Goal: Information Seeking & Learning: Learn about a topic

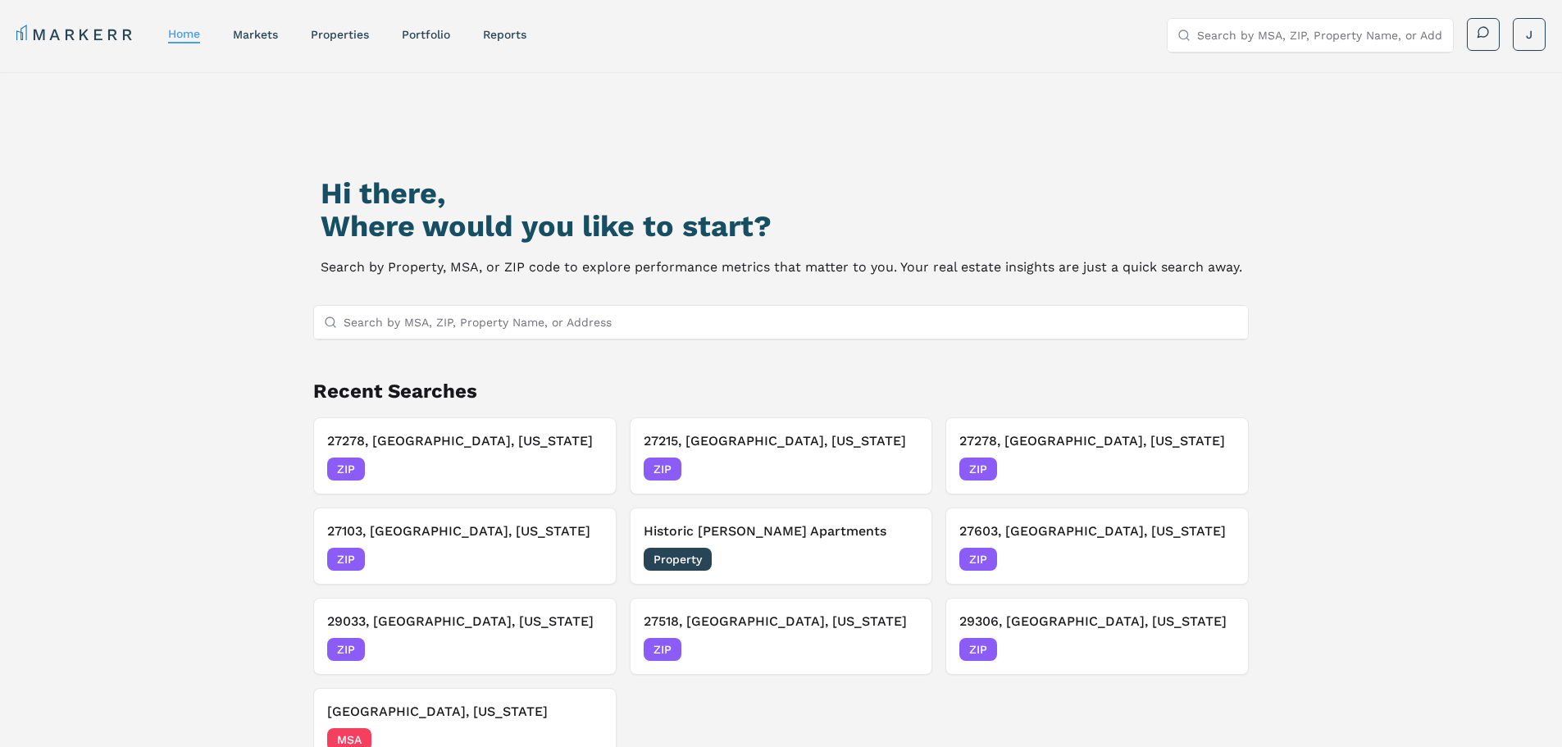
click at [1272, 40] on input "Search by MSA, ZIP, Property Name, or Address" at bounding box center [1320, 35] width 246 height 33
type input "28304"
click at [1271, 59] on div "28304, [GEOGRAPHIC_DATA], [US_STATE]" at bounding box center [1292, 74] width 225 height 33
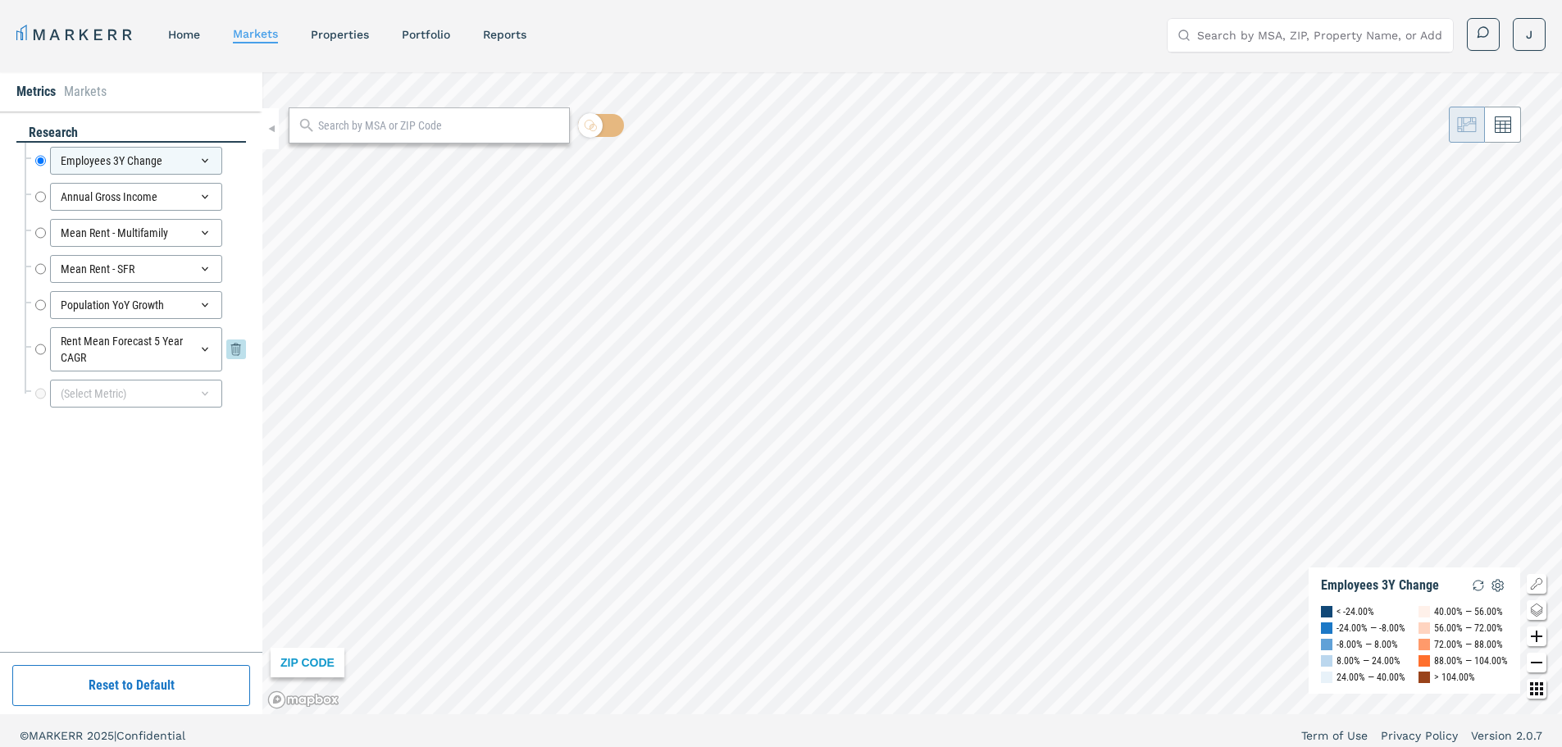
click at [39, 349] on input "Rent Mean Forecast 5 Year CAGR" at bounding box center [40, 349] width 11 height 44
radio input "false"
radio input "true"
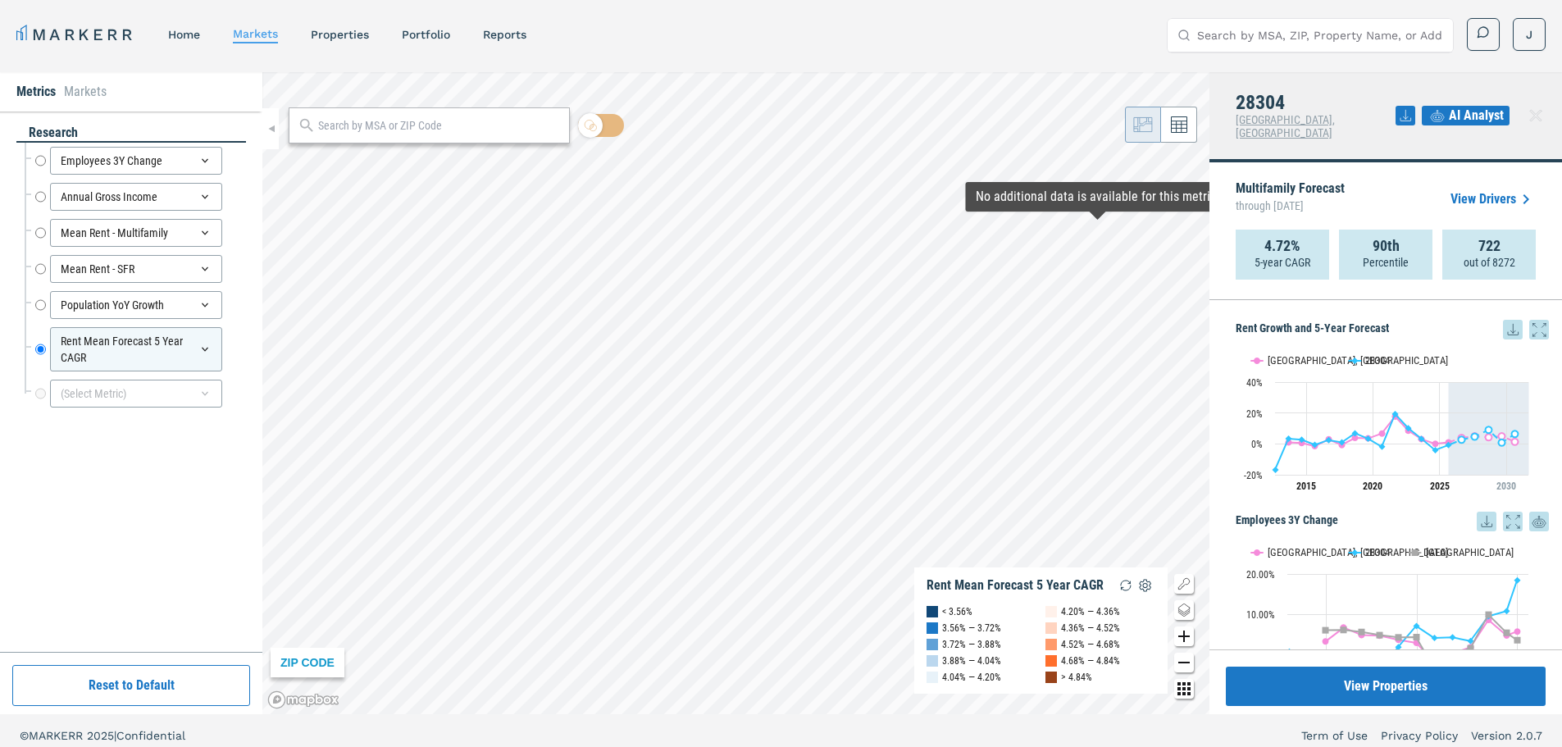
click at [1489, 189] on link "View Drivers" at bounding box center [1493, 199] width 85 height 20
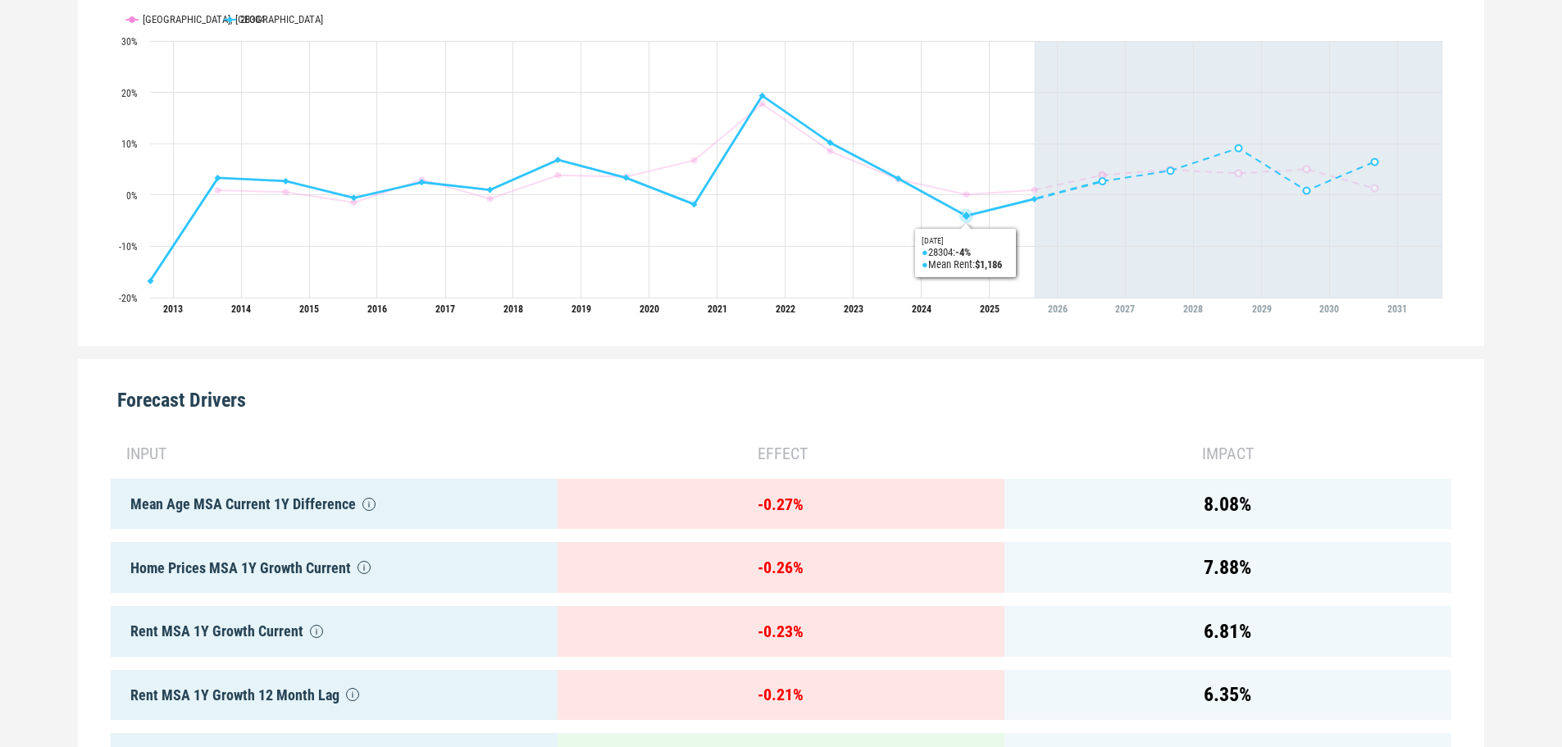
scroll to position [738, 0]
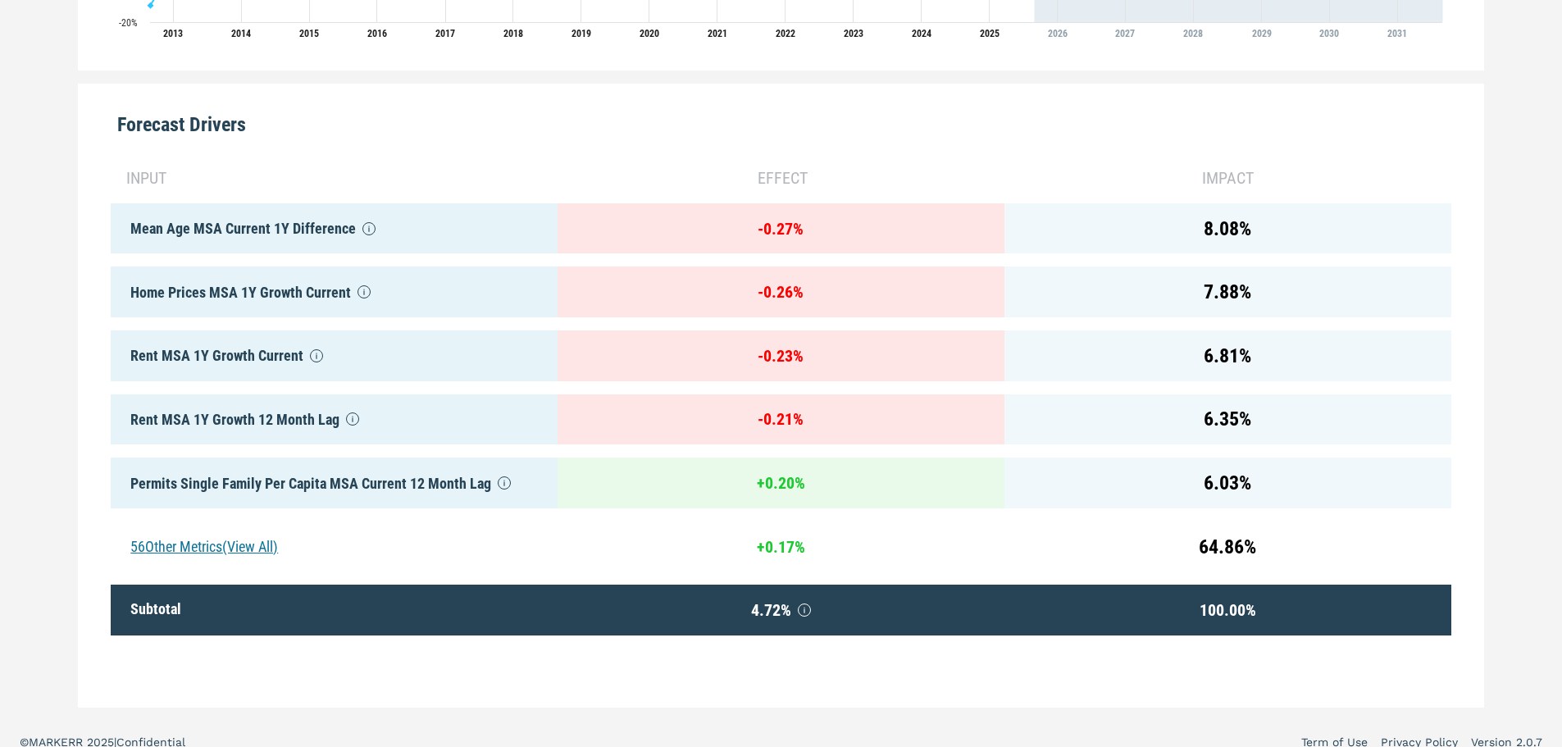
click at [237, 541] on div "56 Other Metrics (View All)" at bounding box center [334, 547] width 447 height 51
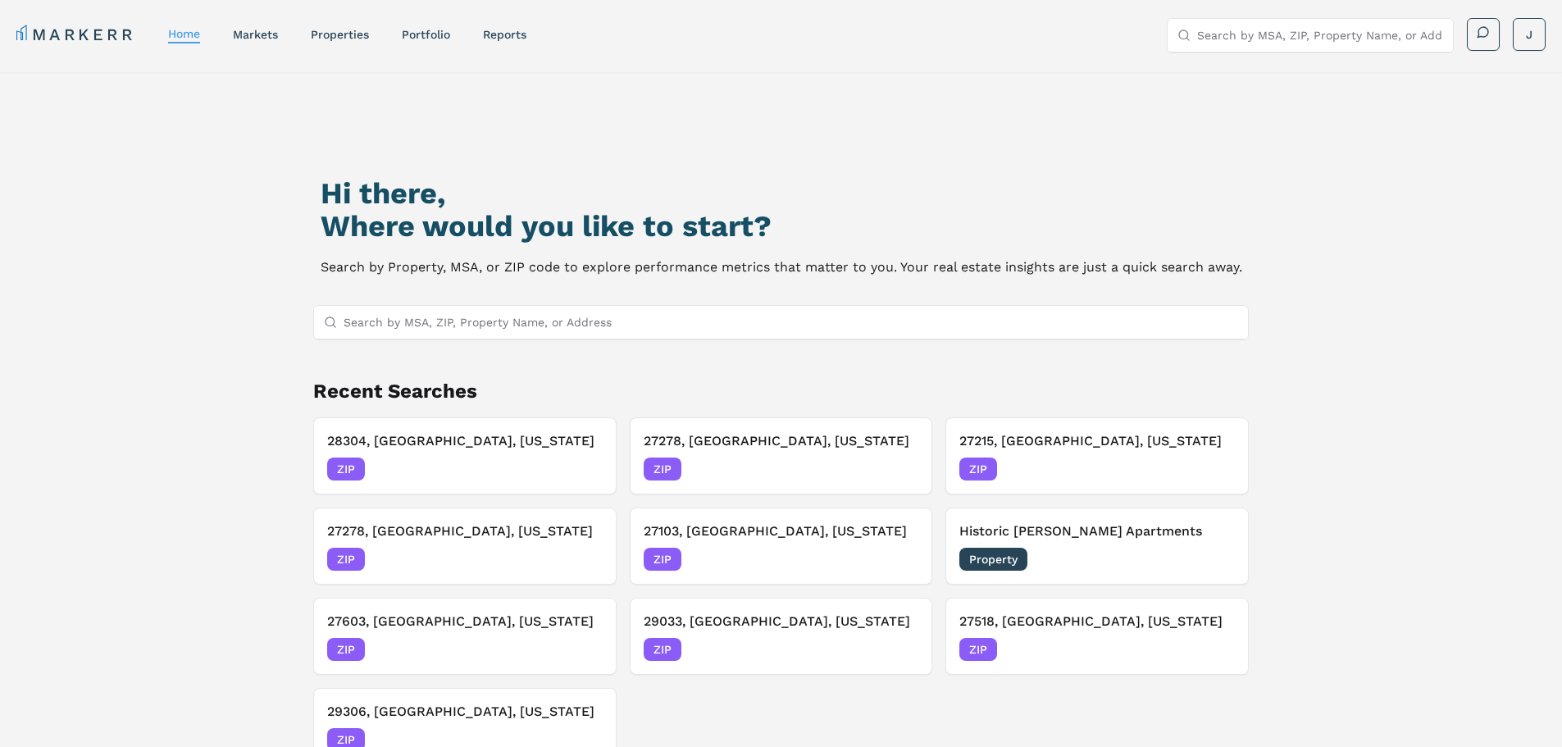
click at [1255, 42] on input "Search by MSA, ZIP, Property Name, or Address" at bounding box center [1320, 35] width 246 height 33
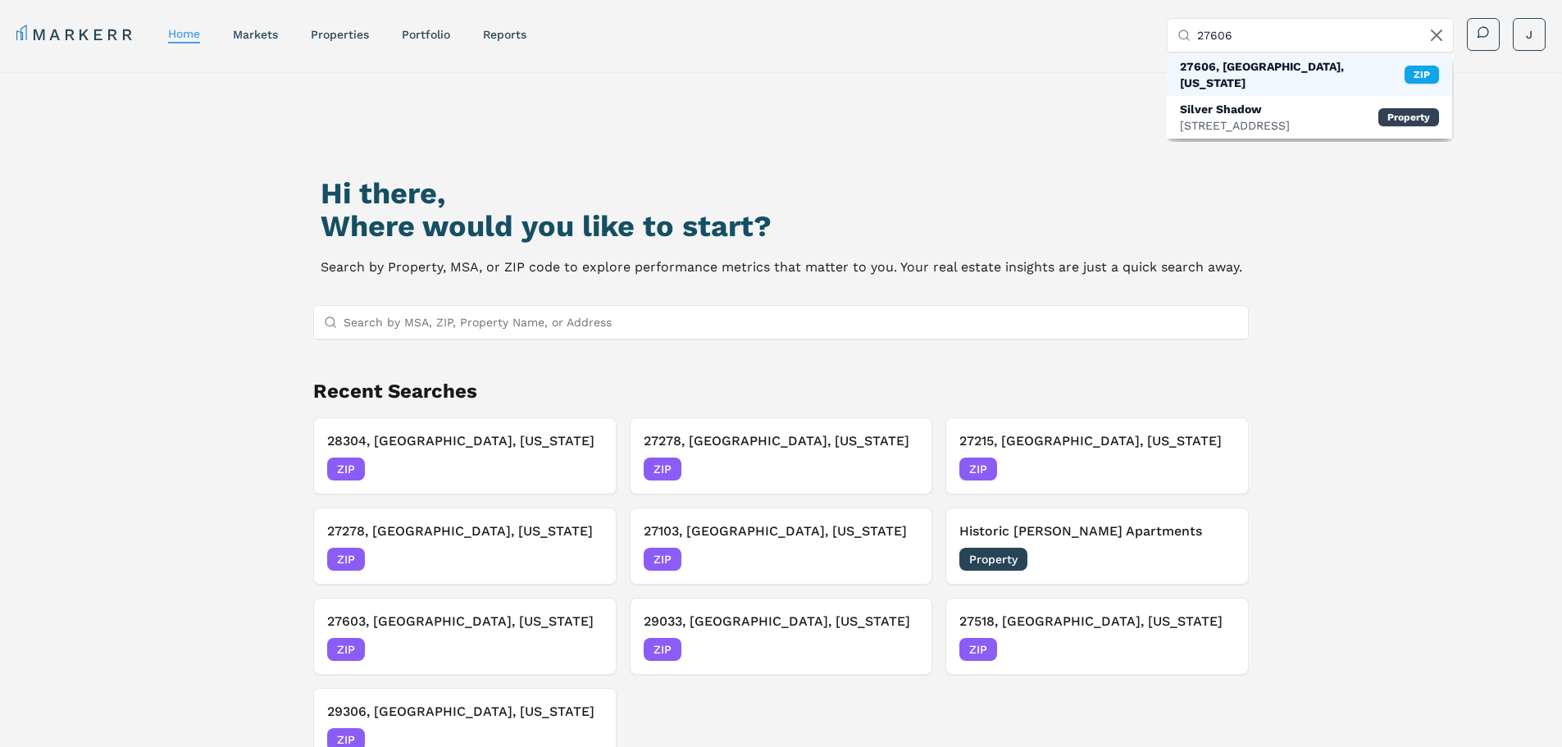
type input "27606"
click at [1265, 62] on div "27606, [GEOGRAPHIC_DATA], [US_STATE]" at bounding box center [1292, 74] width 225 height 33
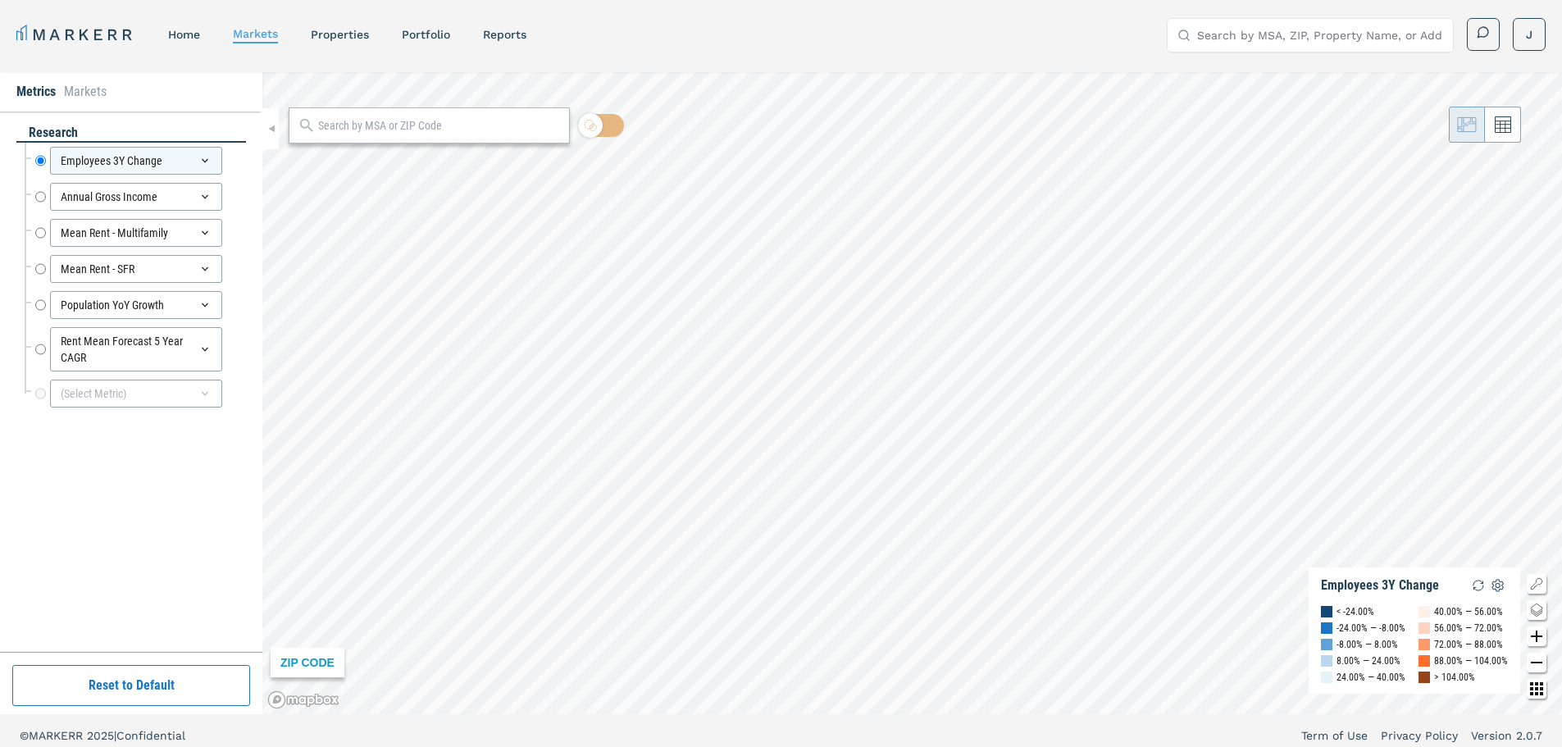
click at [1304, 30] on input "Search by MSA, ZIP, Property Name, or Address" at bounding box center [1320, 35] width 246 height 33
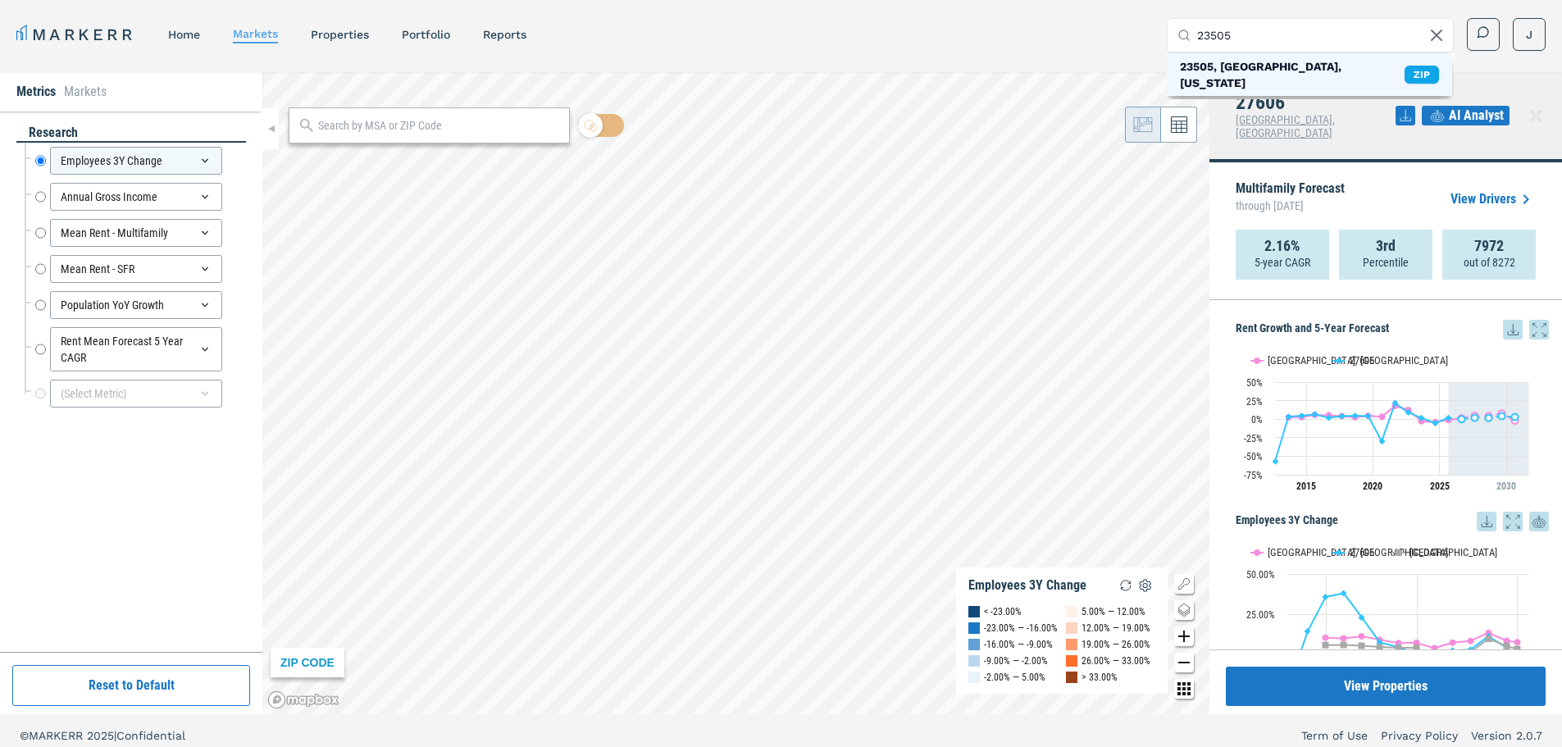
type input "23505"
click at [1302, 70] on div "23505, [GEOGRAPHIC_DATA], [US_STATE]" at bounding box center [1292, 74] width 225 height 33
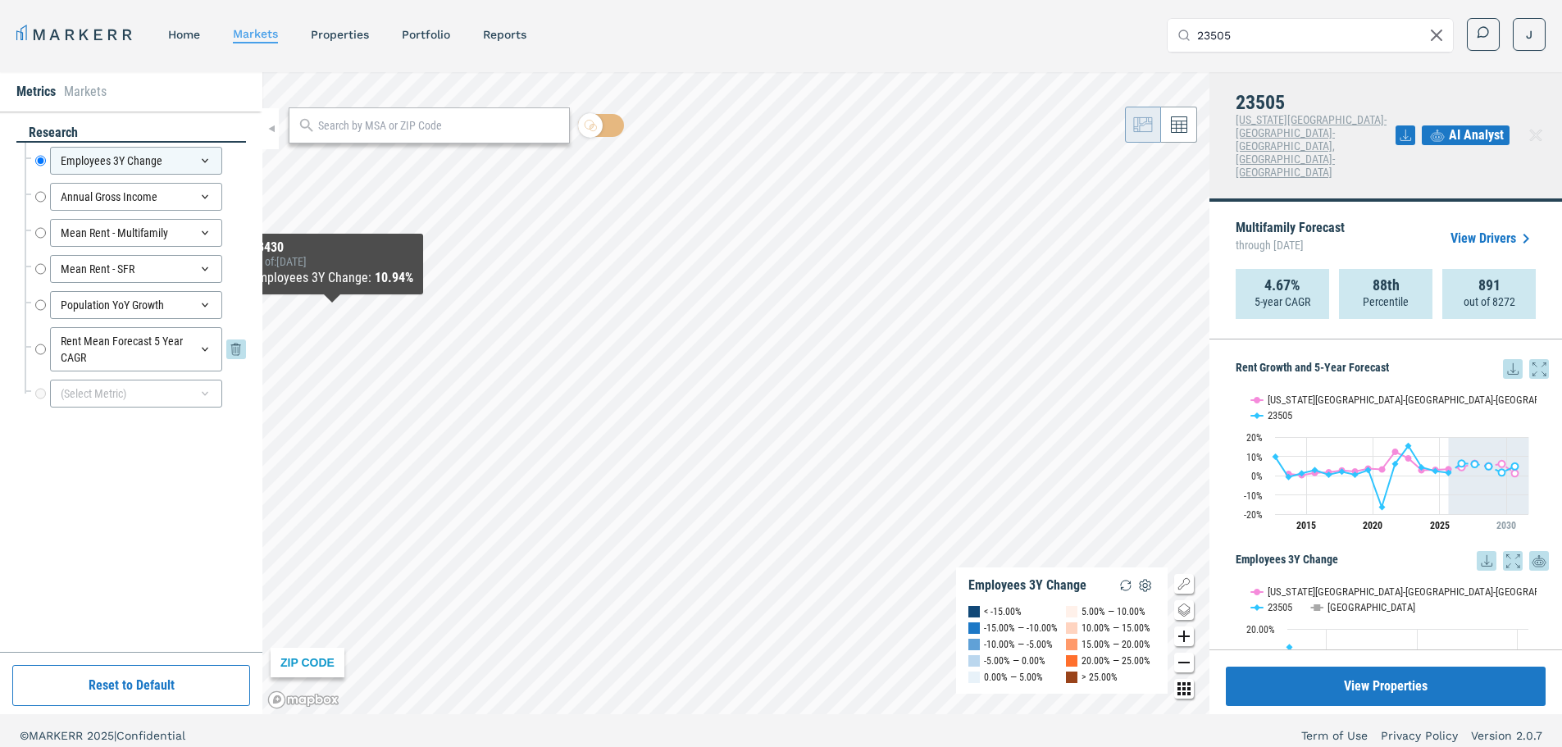
click at [43, 345] on input "Rent Mean Forecast 5 Year CAGR" at bounding box center [40, 349] width 11 height 44
radio input "false"
radio input "true"
